Goal: Task Accomplishment & Management: Complete application form

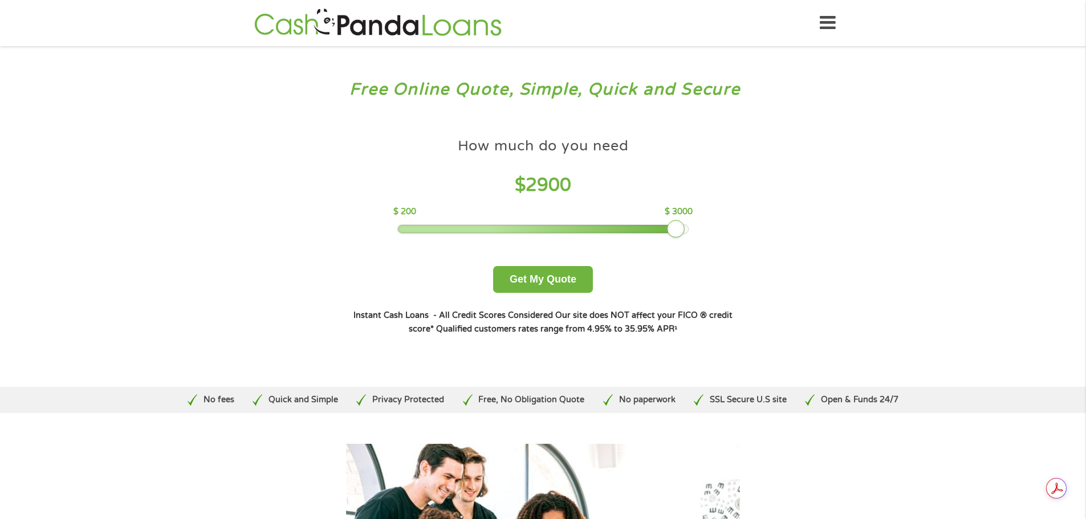
click at [682, 230] on div at bounding box center [543, 229] width 290 height 8
click at [686, 231] on div at bounding box center [543, 229] width 290 height 8
click at [558, 279] on button "Get My Quote" at bounding box center [543, 279] width 100 height 27
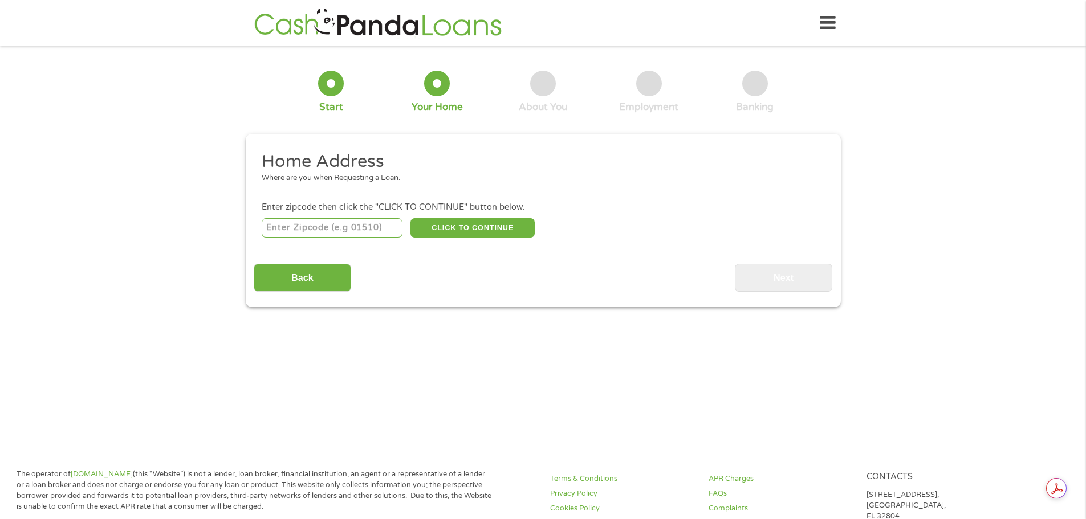
click at [382, 233] on input "number" at bounding box center [332, 227] width 141 height 19
type input "77479"
click at [455, 227] on button "CLICK TO CONTINUE" at bounding box center [472, 227] width 124 height 19
type input "77479"
type input "Sugar Land"
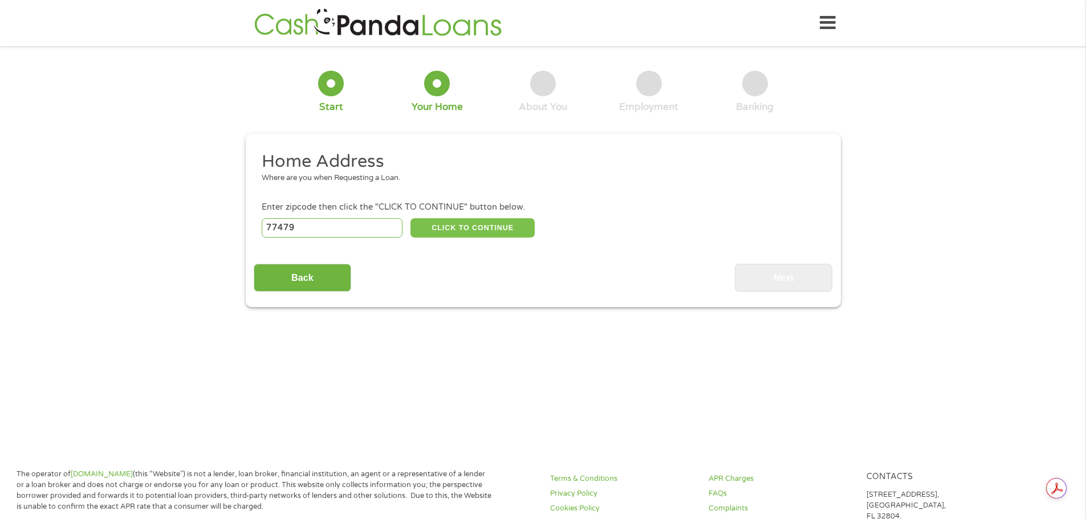
select select "[US_STATE]"
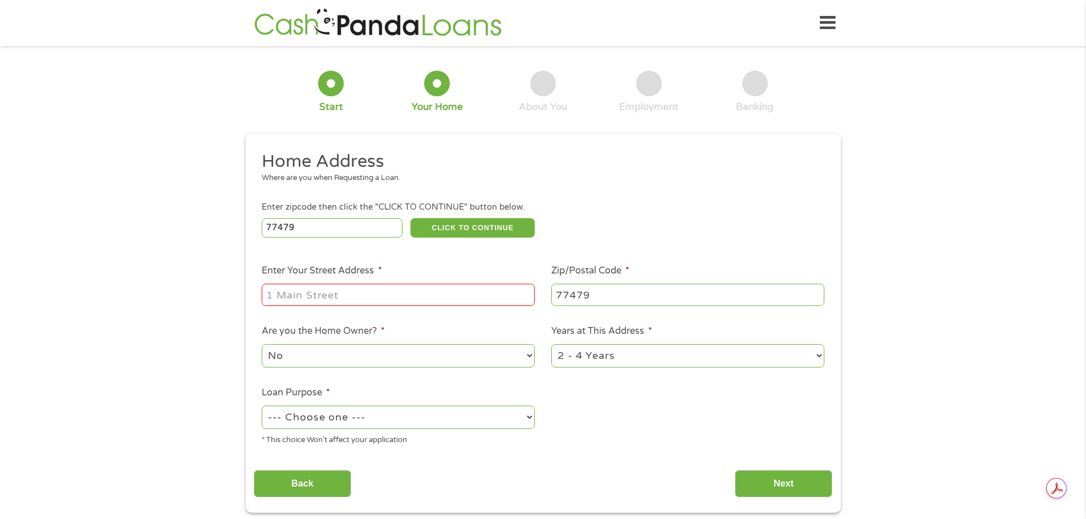
click at [409, 291] on input "Enter Your Street Address *" at bounding box center [398, 295] width 273 height 22
type input "[STREET_ADDRESS]"
click at [404, 352] on select "No Yes" at bounding box center [398, 355] width 273 height 23
select select "yes"
click at [262, 344] on select "No Yes" at bounding box center [398, 355] width 273 height 23
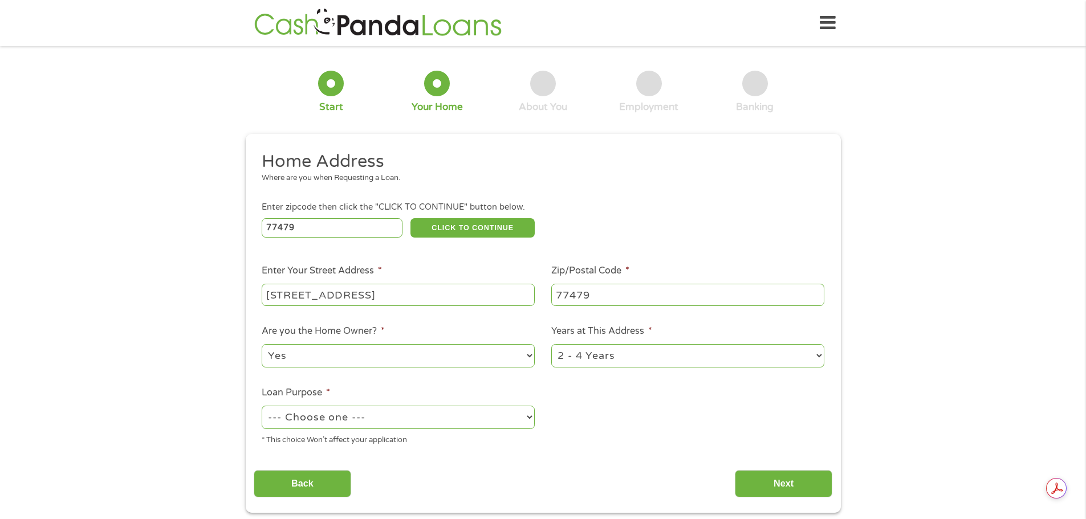
click at [599, 359] on select "1 Year or less 1 - 2 Years 2 - 4 Years Over 4 Years" at bounding box center [687, 355] width 273 height 23
select select "60months"
click at [551, 344] on select "1 Year or less 1 - 2 Years 2 - 4 Years Over 4 Years" at bounding box center [687, 355] width 273 height 23
click at [491, 416] on select "--- Choose one --- Pay Bills Debt Consolidation Home Improvement Major Purchase…" at bounding box center [398, 417] width 273 height 23
select select "paybills"
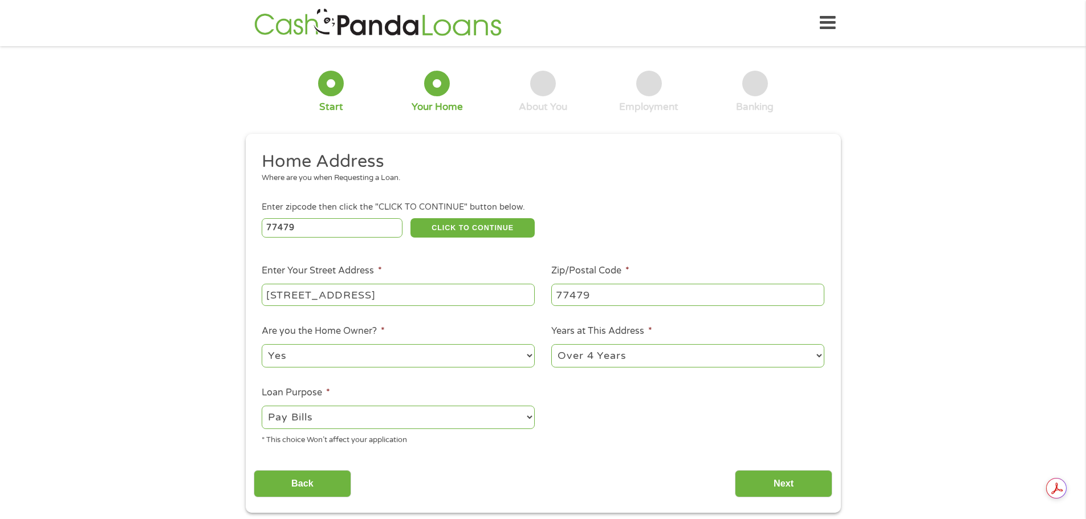
click at [262, 406] on select "--- Choose one --- Pay Bills Debt Consolidation Home Improvement Major Purchase…" at bounding box center [398, 417] width 273 height 23
click at [762, 481] on input "Next" at bounding box center [783, 484] width 97 height 28
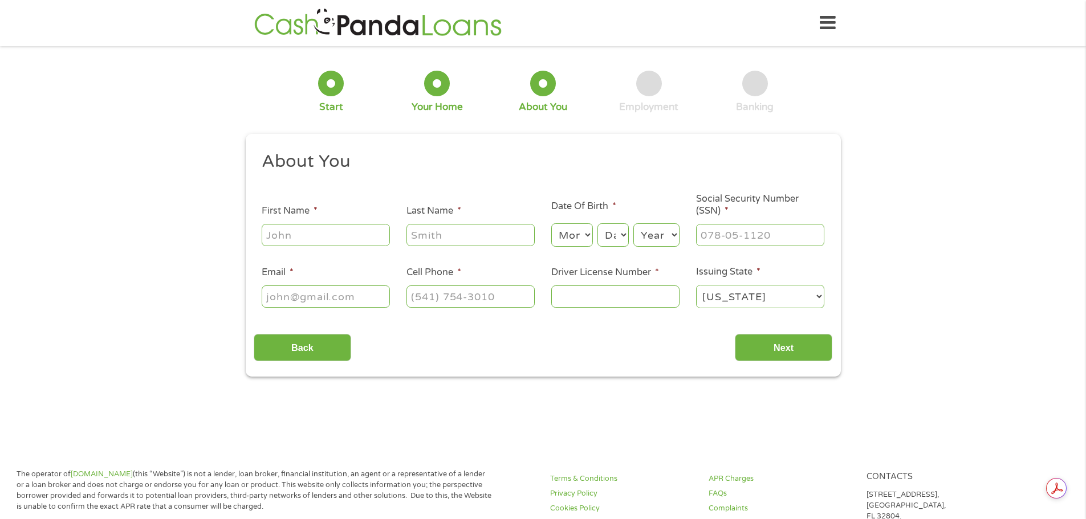
scroll to position [5, 5]
click at [376, 236] on input "First Name *" at bounding box center [326, 235] width 128 height 22
type input "[PERSON_NAME]"
type input "[DEMOGRAPHIC_DATA]"
type input "[EMAIL_ADDRESS][DOMAIN_NAME]"
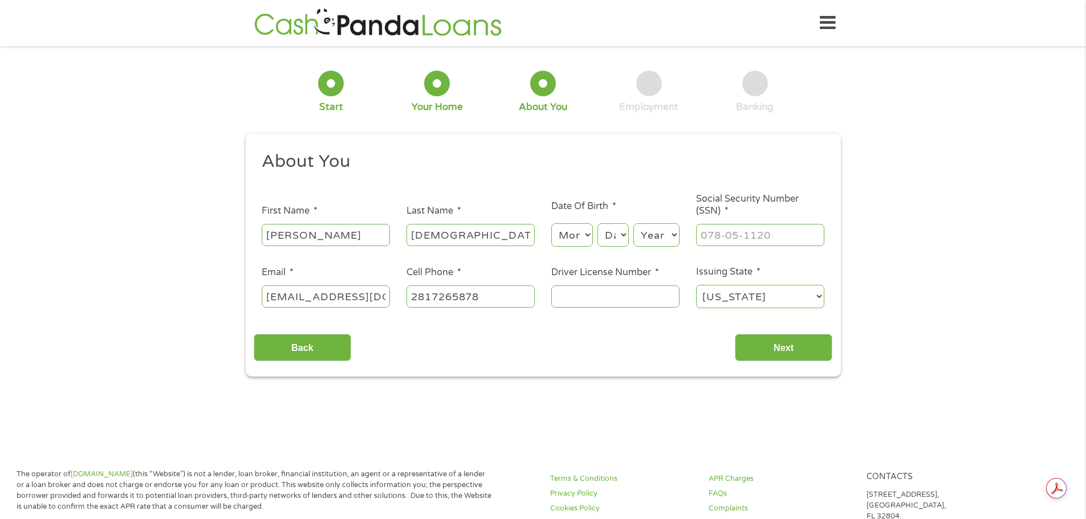
type input "[PHONE_NUMBER]"
click at [576, 298] on input "Driver License Number *" at bounding box center [615, 297] width 128 height 22
type input "12791497"
click at [769, 347] on input "Next" at bounding box center [783, 348] width 97 height 28
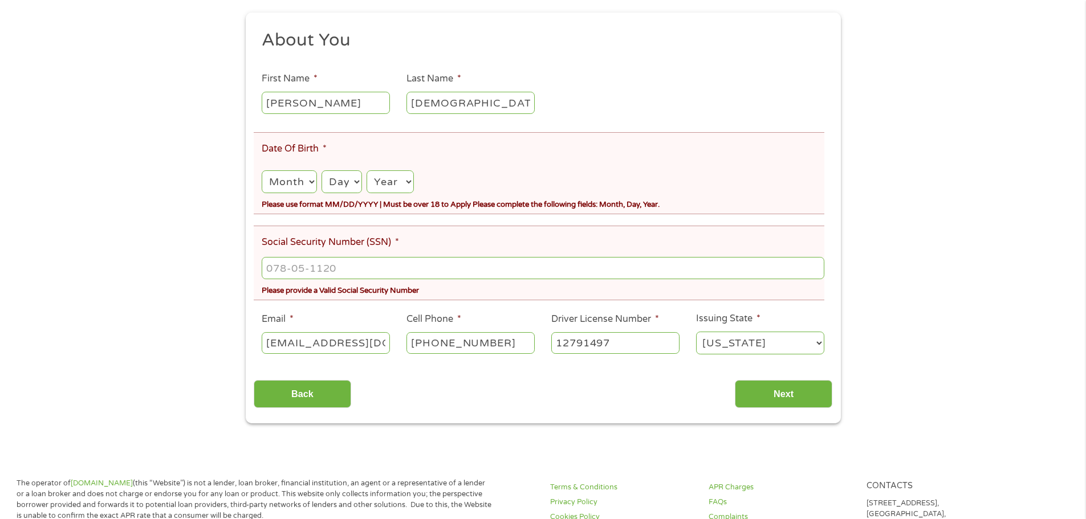
scroll to position [172, 0]
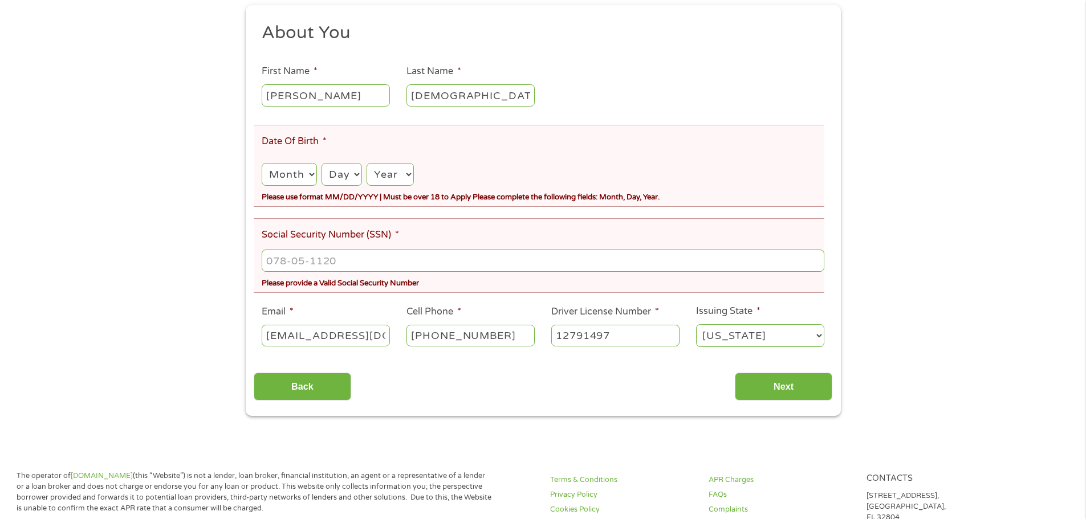
click at [297, 177] on select "Month 1 2 3 4 5 6 7 8 9 10 11 12" at bounding box center [289, 174] width 55 height 23
select select "3"
click at [262, 163] on select "Month 1 2 3 4 5 6 7 8 9 10 11 12" at bounding box center [289, 174] width 55 height 23
click at [343, 180] on select "Day 1 2 3 4 5 6 7 8 9 10 11 12 13 14 15 16 17 18 19 20 21 22 23 24 25 26 27 28 …" at bounding box center [342, 174] width 40 height 23
select select "21"
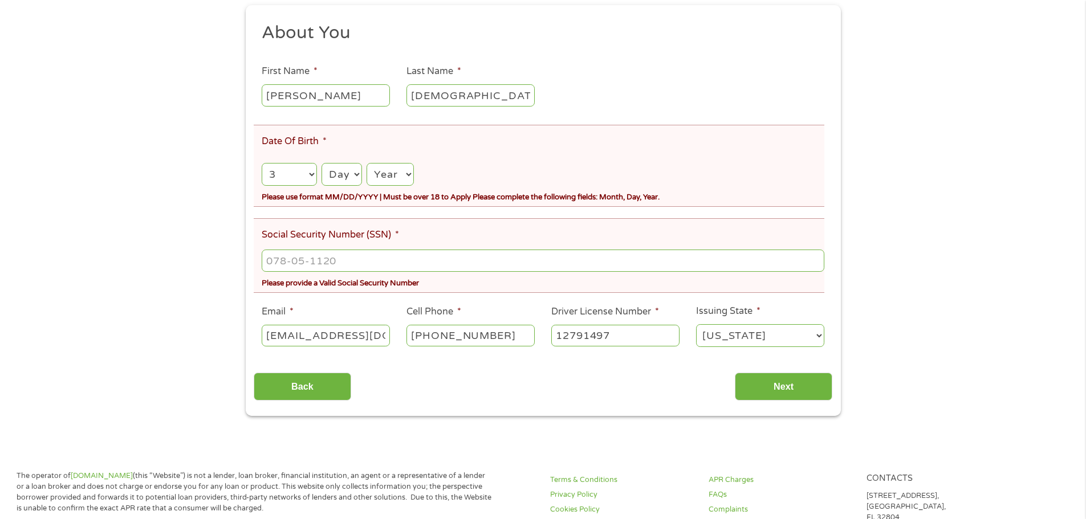
click at [322, 163] on select "Day 1 2 3 4 5 6 7 8 9 10 11 12 13 14 15 16 17 18 19 20 21 22 23 24 25 26 27 28 …" at bounding box center [342, 174] width 40 height 23
click at [386, 176] on select "Year [DATE] 2006 2005 2004 2003 2002 2001 2000 1999 1998 1997 1996 1995 1994 19…" at bounding box center [390, 174] width 47 height 23
select select "1969"
click at [367, 163] on select "Year [DATE] 2006 2005 2004 2003 2002 2001 2000 1999 1998 1997 1996 1995 1994 19…" at bounding box center [390, 174] width 47 height 23
click at [368, 264] on input "___-__-____" at bounding box center [543, 261] width 562 height 22
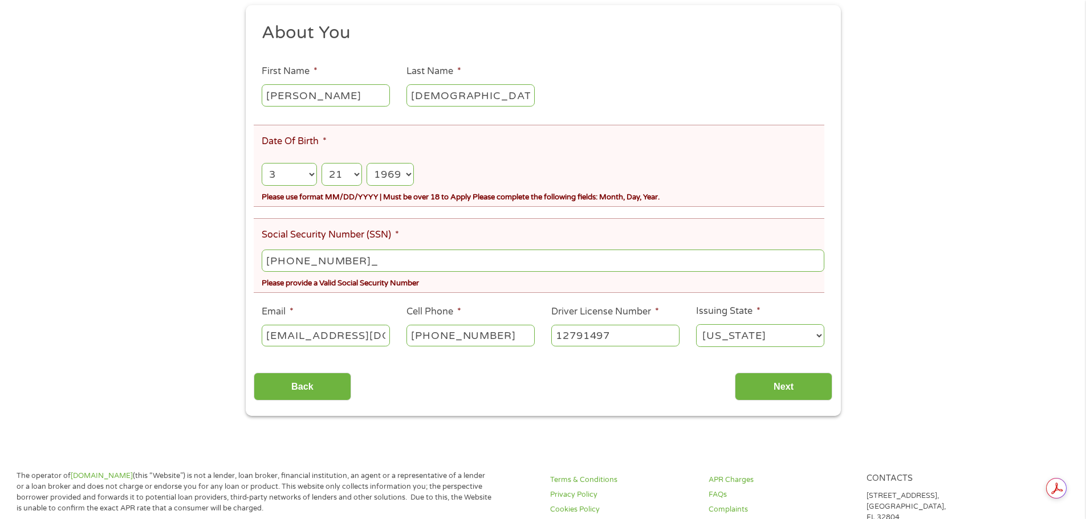
type input "459-67-0898"
click at [770, 390] on input "Next" at bounding box center [783, 387] width 97 height 28
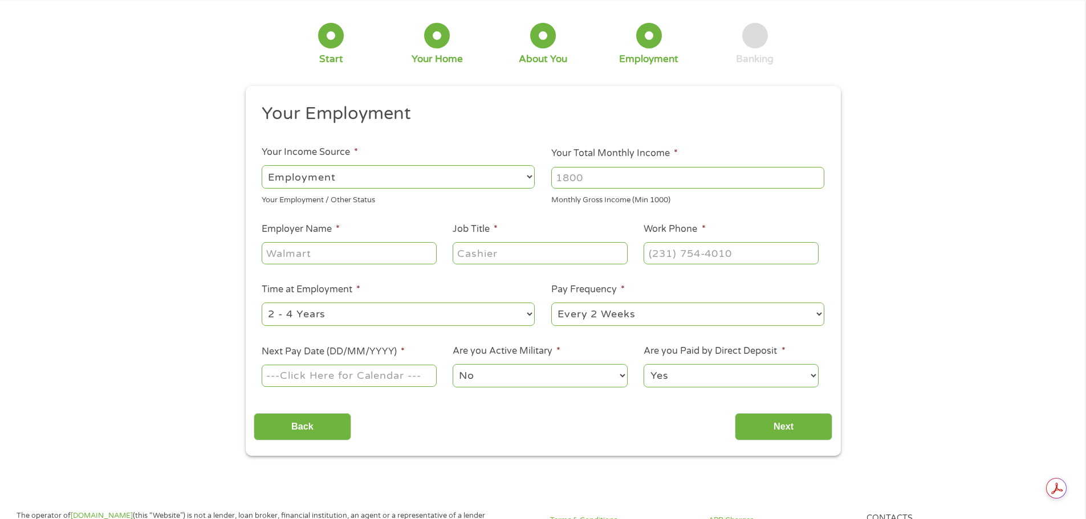
scroll to position [0, 0]
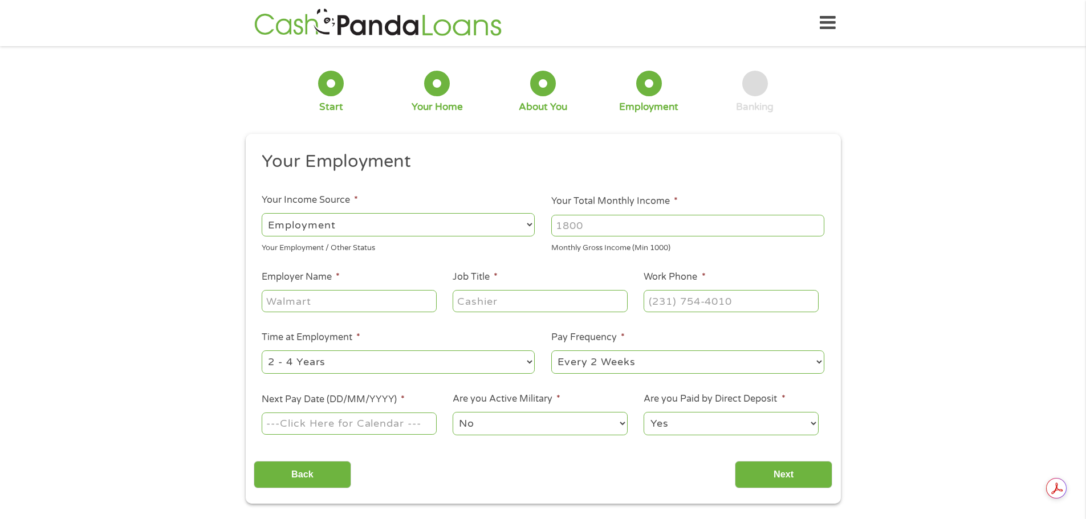
click at [634, 229] on input "Your Total Monthly Income *" at bounding box center [687, 226] width 273 height 22
type input "7000"
click at [385, 225] on select "--- Choose one --- Employment [DEMOGRAPHIC_DATA] Benefits" at bounding box center [398, 224] width 273 height 23
click at [356, 300] on input "Employer Name *" at bounding box center [349, 301] width 174 height 22
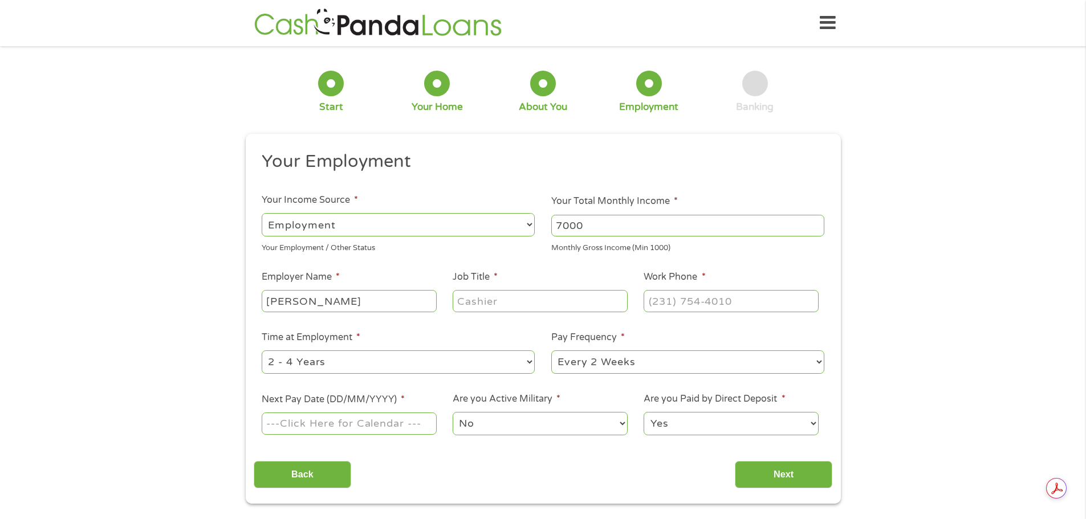
click at [356, 300] on input "[PERSON_NAME]" at bounding box center [349, 301] width 174 height 22
type input "T"
type input "Hayden Properties"
click at [510, 307] on input "Job Title *" at bounding box center [540, 301] width 174 height 22
type input "IT Manager"
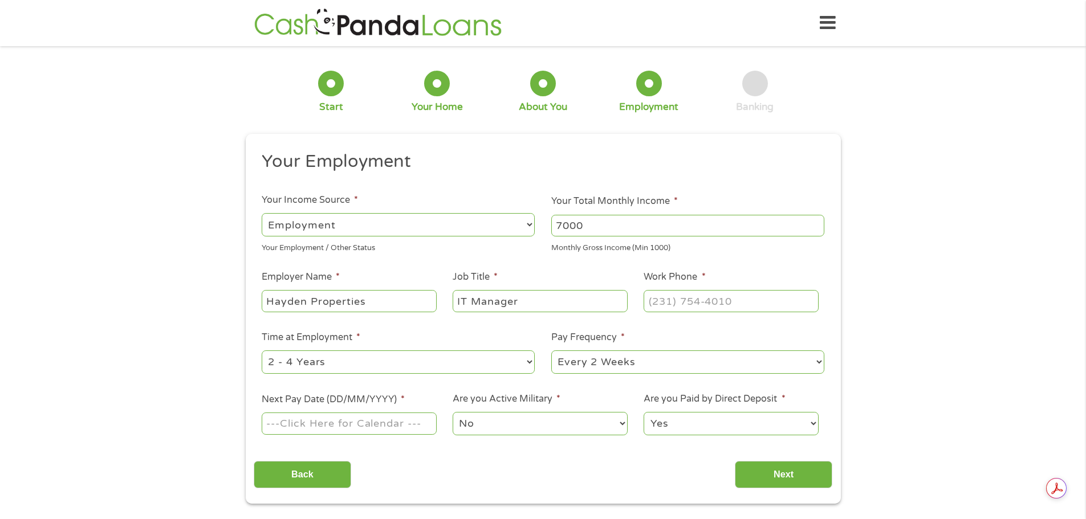
click at [645, 365] on select "--- Choose one --- Every 2 Weeks Every Week Monthly Semi-Monthly" at bounding box center [687, 362] width 273 height 23
select select "semimonthly"
click at [551, 351] on select "--- Choose one --- Every 2 Weeks Every Week Monthly Semi-Monthly" at bounding box center [687, 362] width 273 height 23
click at [329, 429] on input "Next Pay Date (DD/MM/YYYY) *" at bounding box center [349, 424] width 174 height 22
type input "[DATE]"
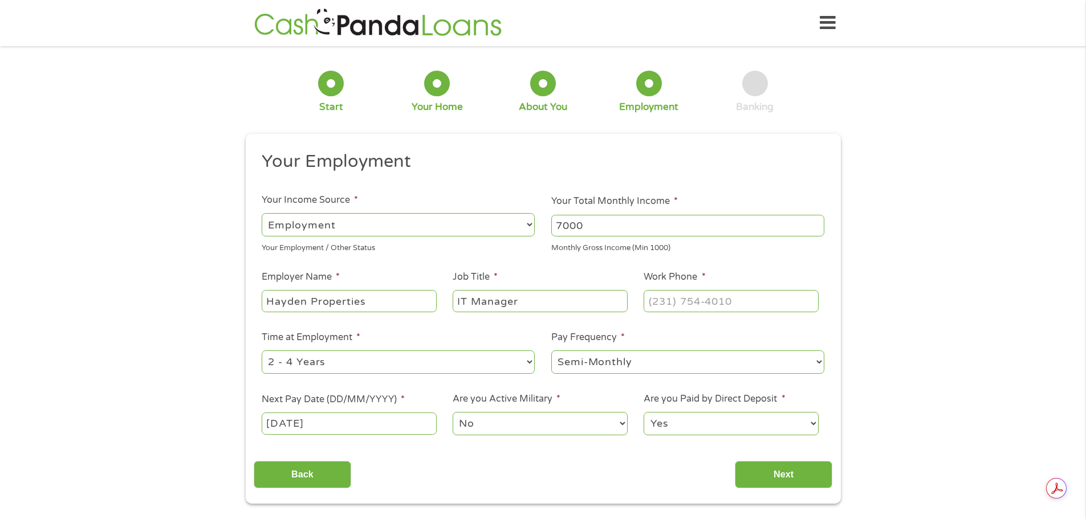
click at [492, 363] on select "--- Choose one --- 1 Year or less 1 - 2 Years 2 - 4 Years Over 4 Years" at bounding box center [398, 362] width 273 height 23
select select "24months"
click at [262, 351] on select "--- Choose one --- 1 Year or less 1 - 2 Years 2 - 4 Years Over 4 Years" at bounding box center [398, 362] width 273 height 23
click at [741, 429] on select "Yes No" at bounding box center [731, 423] width 174 height 23
select select "0"
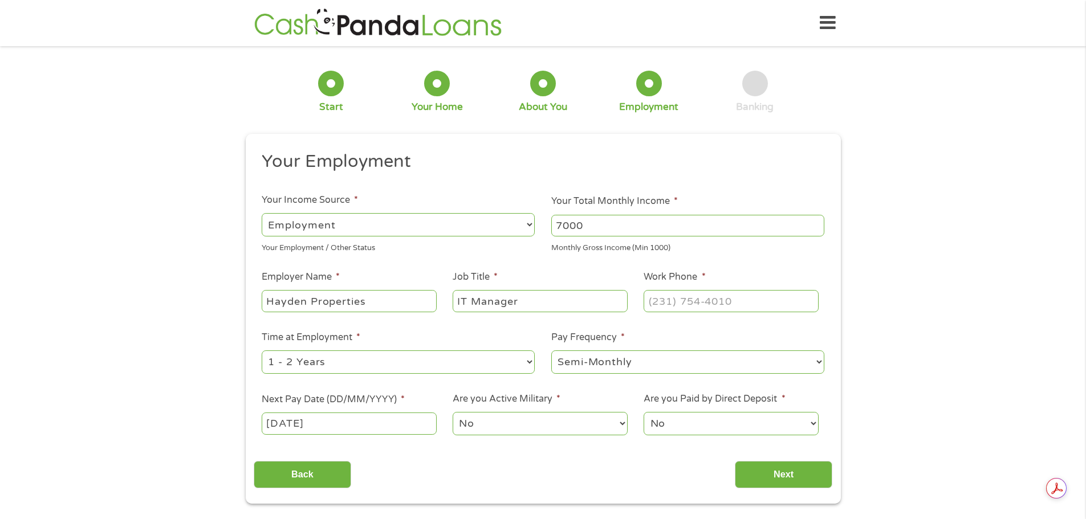
click at [644, 412] on select "Yes No" at bounding box center [731, 423] width 174 height 23
click at [608, 426] on select "No Yes" at bounding box center [540, 423] width 174 height 23
click at [770, 478] on input "Next" at bounding box center [783, 475] width 97 height 28
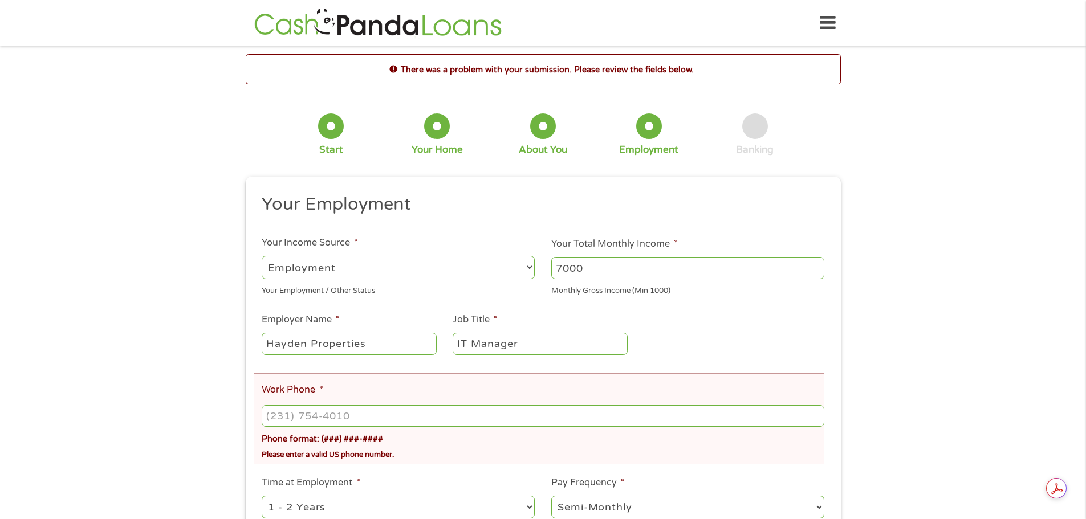
type input "(___) ___-____"
type input "[PHONE_NUMBER]"
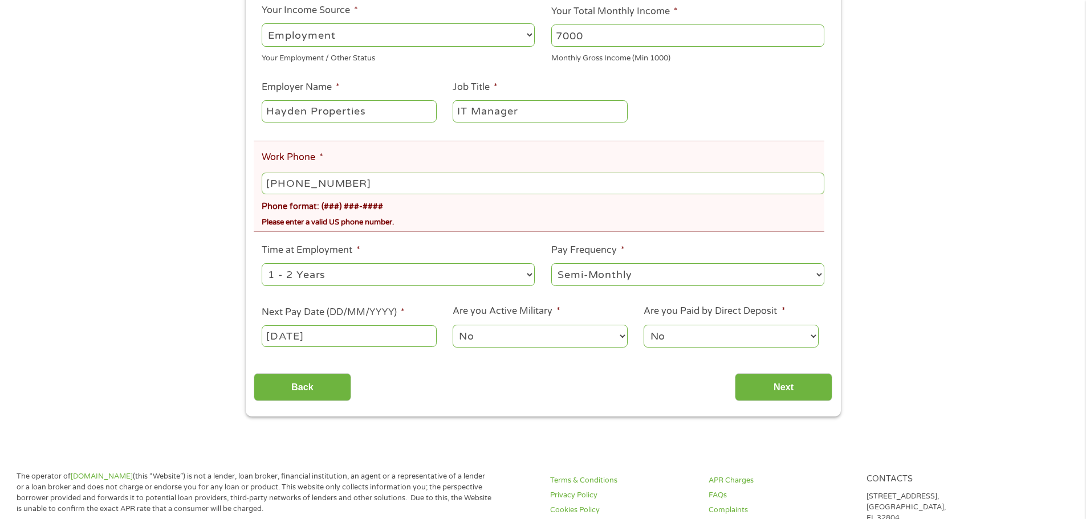
scroll to position [283, 0]
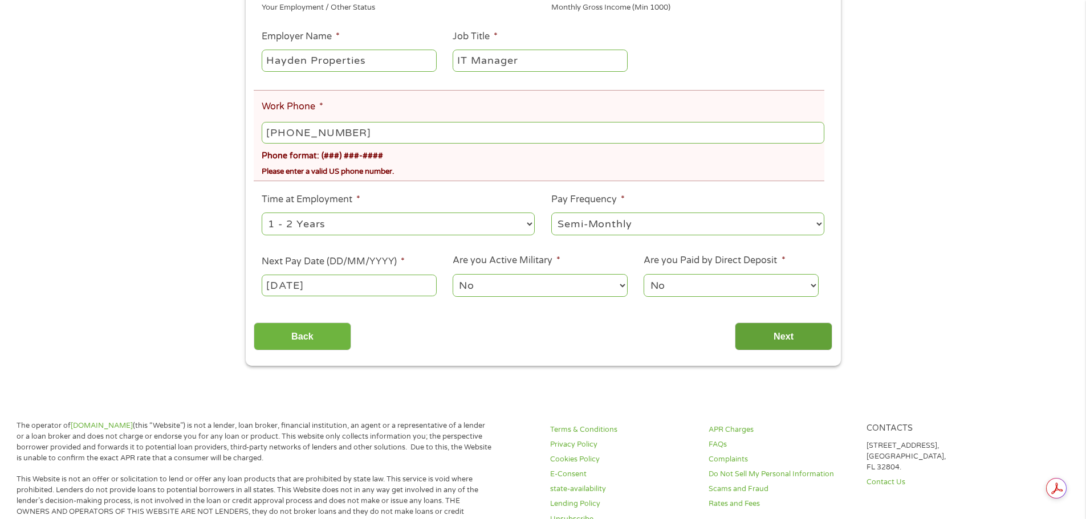
click at [780, 335] on input "Next" at bounding box center [783, 337] width 97 height 28
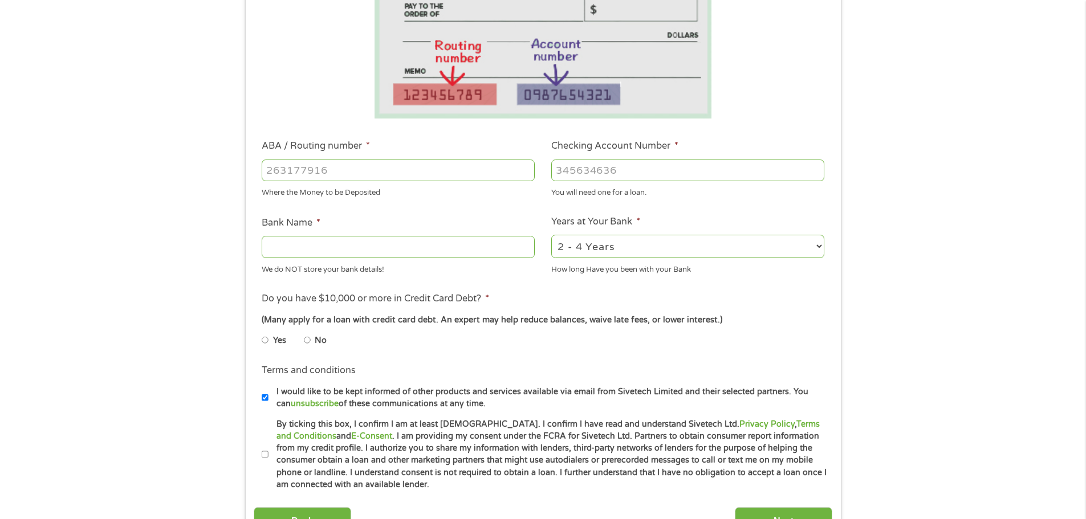
scroll to position [244, 0]
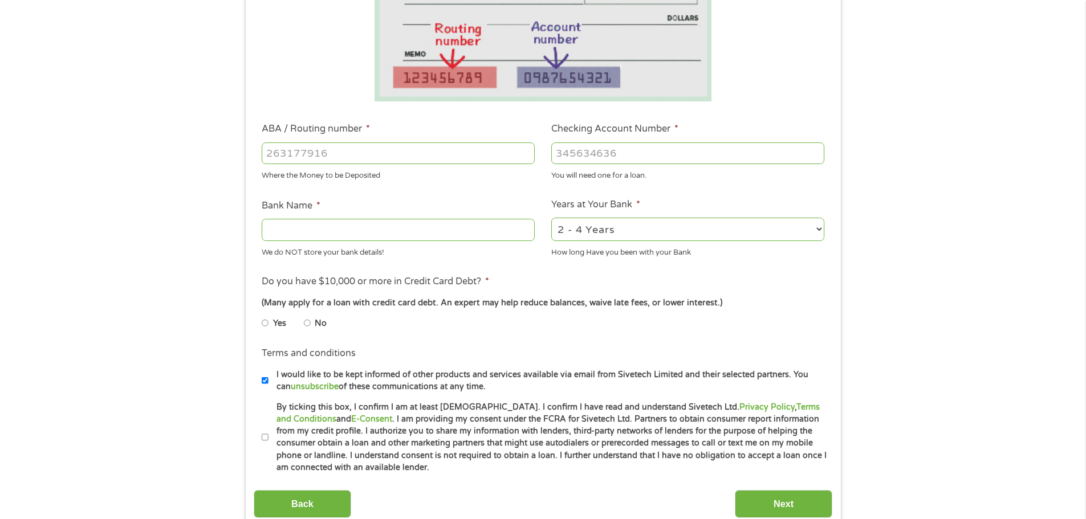
click at [489, 157] on input "ABA / Routing number *" at bounding box center [398, 154] width 273 height 22
type input "313083196"
type input "MEMBERS CHOICE CREDIT UNION"
type input "313083196"
click at [598, 157] on input "Checking Account Number *" at bounding box center [687, 154] width 273 height 22
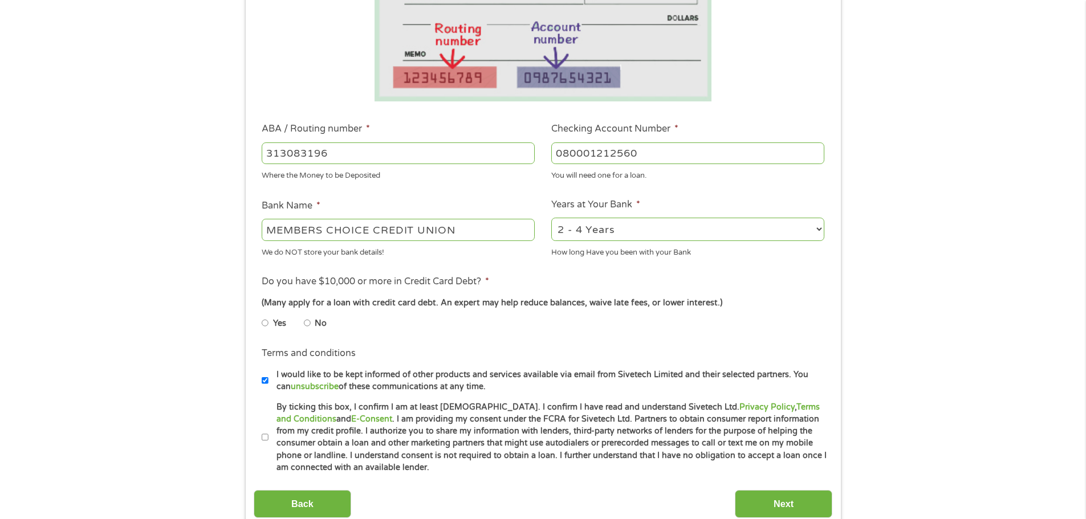
type input "080001212560"
click at [605, 228] on select "2 - 4 Years 6 - 12 Months 1 - 2 Years Over 4 Years" at bounding box center [687, 229] width 273 height 23
select select "60months"
click at [551, 218] on select "2 - 4 Years 6 - 12 Months 1 - 2 Years Over 4 Years" at bounding box center [687, 229] width 273 height 23
click at [311, 327] on li "No" at bounding box center [324, 323] width 41 height 22
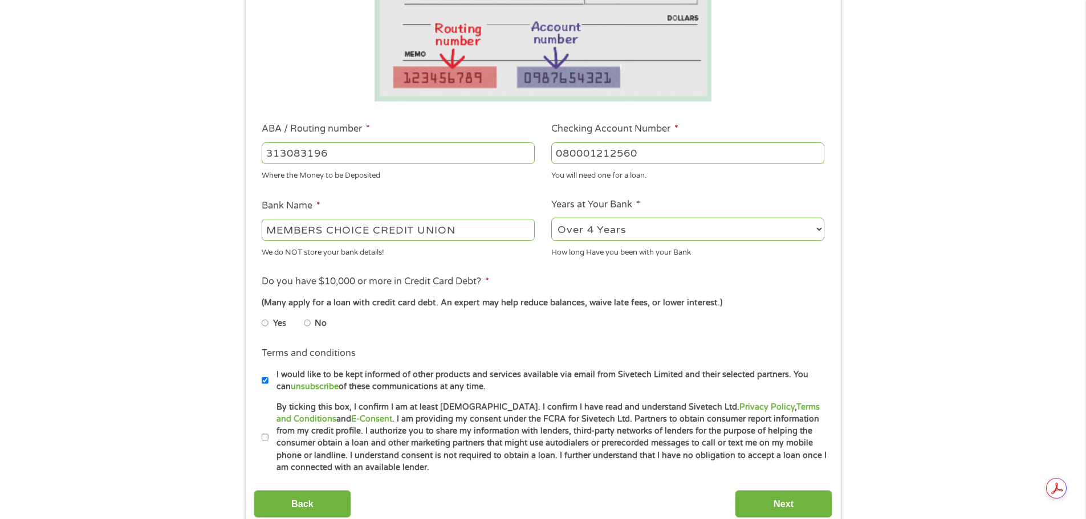
click at [267, 439] on input "By ticking this box, I confirm I am at least [DEMOGRAPHIC_DATA]. I confirm I ha…" at bounding box center [265, 438] width 7 height 18
checkbox input "true"
click at [307, 325] on input "No" at bounding box center [307, 323] width 7 height 18
radio input "true"
click at [764, 499] on input "Next" at bounding box center [783, 504] width 97 height 28
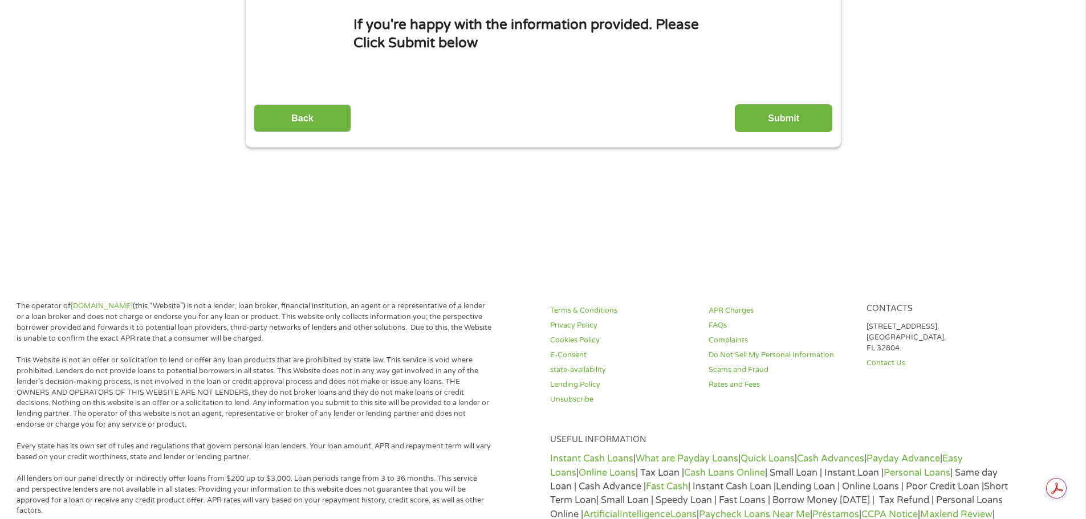
scroll to position [0, 0]
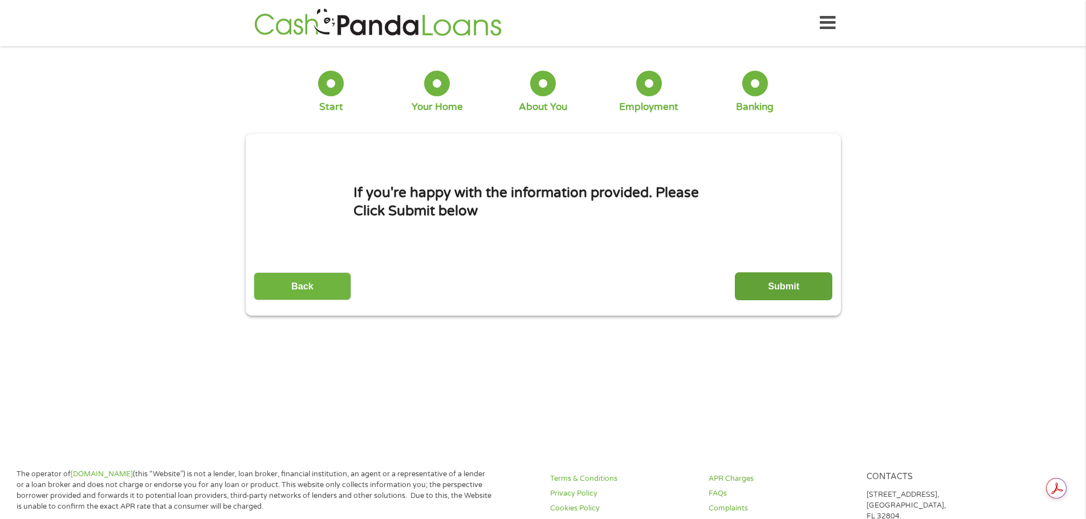
click at [763, 288] on input "Submit" at bounding box center [783, 286] width 97 height 28
